Goal: Navigation & Orientation: Find specific page/section

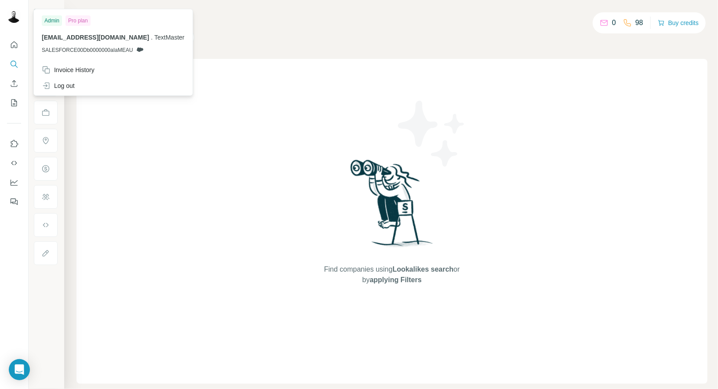
click at [10, 19] on img at bounding box center [14, 16] width 14 height 14
click at [82, 39] on span "[EMAIL_ADDRESS][DOMAIN_NAME]" at bounding box center [95, 37] width 107 height 7
click at [13, 17] on img at bounding box center [14, 16] width 14 height 14
click at [71, 68] on div "Invoice History" at bounding box center [68, 69] width 53 height 9
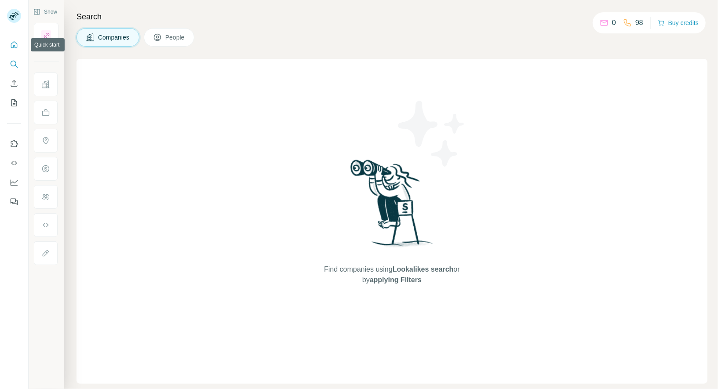
click at [11, 46] on icon "Quick start" at bounding box center [14, 44] width 9 height 9
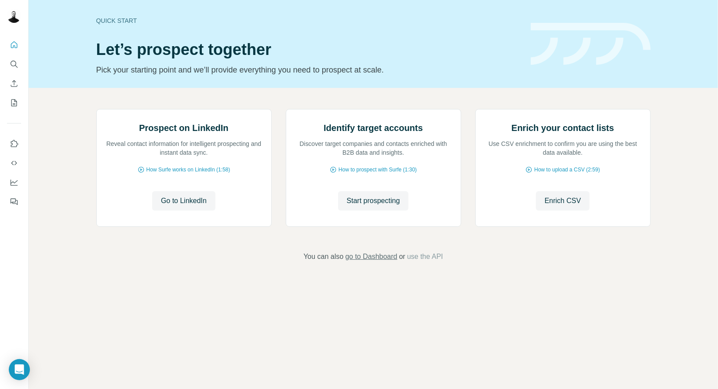
click at [366, 262] on span "go to Dashboard" at bounding box center [371, 256] width 52 height 11
